Goal: Information Seeking & Learning: Learn about a topic

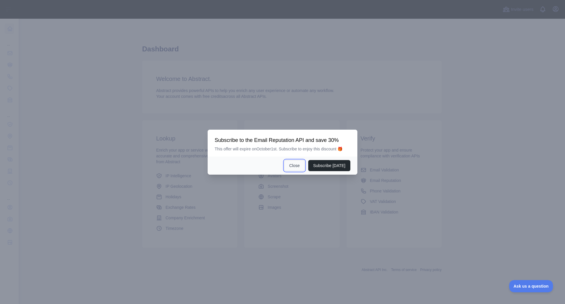
click at [299, 167] on button "Close" at bounding box center [294, 165] width 20 height 11
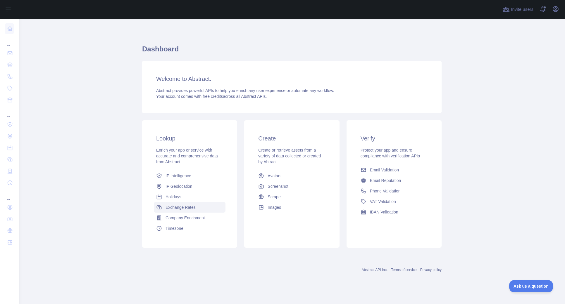
click at [184, 211] on link "Exchange Rates" at bounding box center [190, 207] width 72 height 11
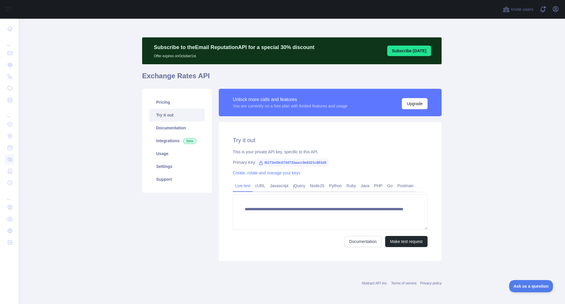
click at [184, 215] on div "Pricing Try it out Documentation Integrations New Usage Settings Support" at bounding box center [177, 175] width 77 height 172
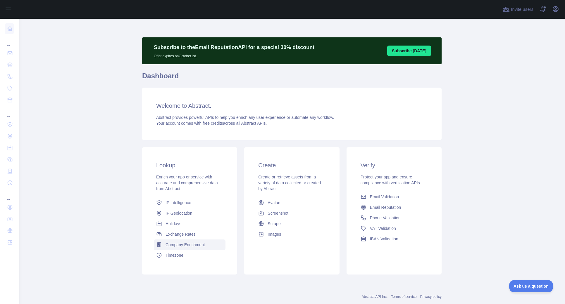
click at [199, 246] on span "Company Enrichment" at bounding box center [184, 245] width 39 height 6
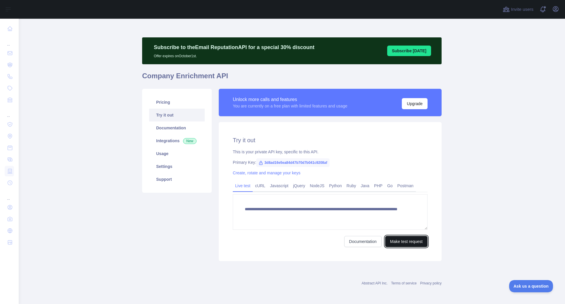
click at [405, 241] on button "Make test request" at bounding box center [406, 241] width 42 height 11
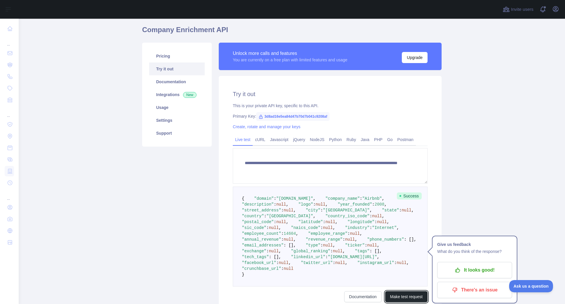
scroll to position [43, 0]
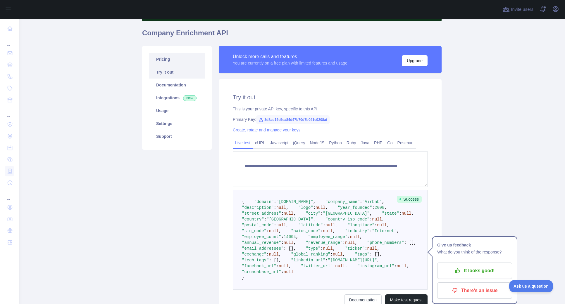
click at [169, 61] on link "Pricing" at bounding box center [177, 59] width 56 height 13
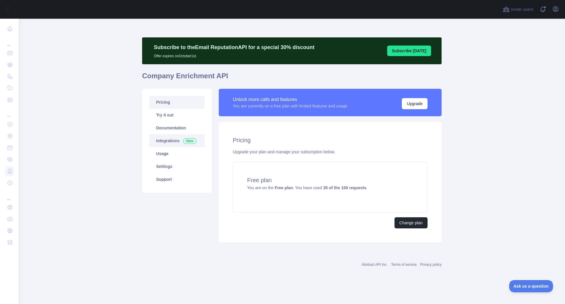
click at [173, 143] on link "Integrations New" at bounding box center [177, 140] width 56 height 13
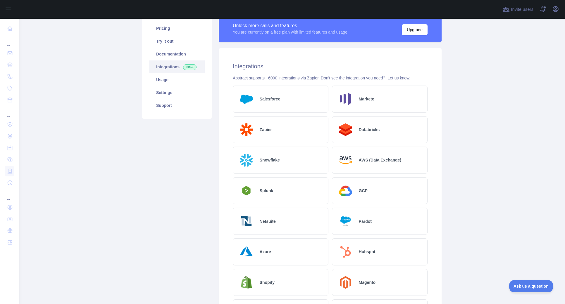
scroll to position [78, 0]
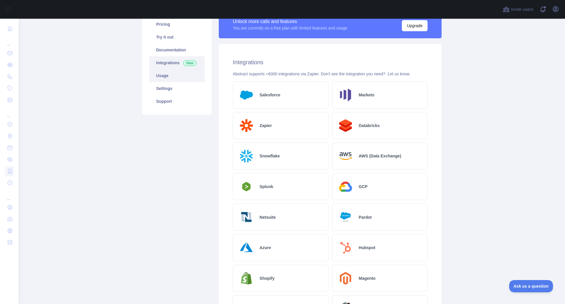
click at [177, 76] on link "Usage" at bounding box center [177, 75] width 56 height 13
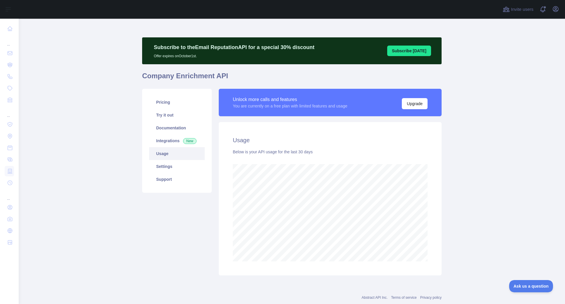
scroll to position [286, 546]
click at [170, 125] on link "Documentation" at bounding box center [177, 128] width 56 height 13
